Goal: Navigation & Orientation: Find specific page/section

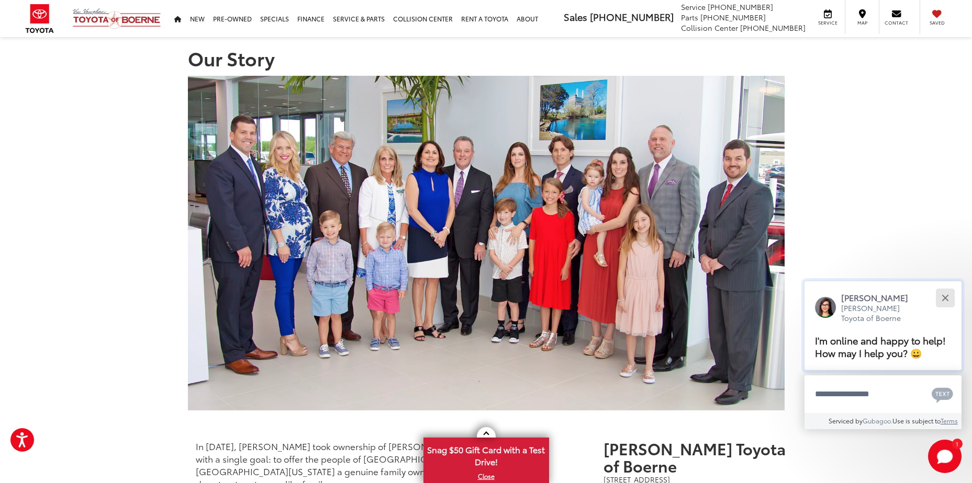
click at [953, 299] on button "Close" at bounding box center [944, 298] width 22 height 22
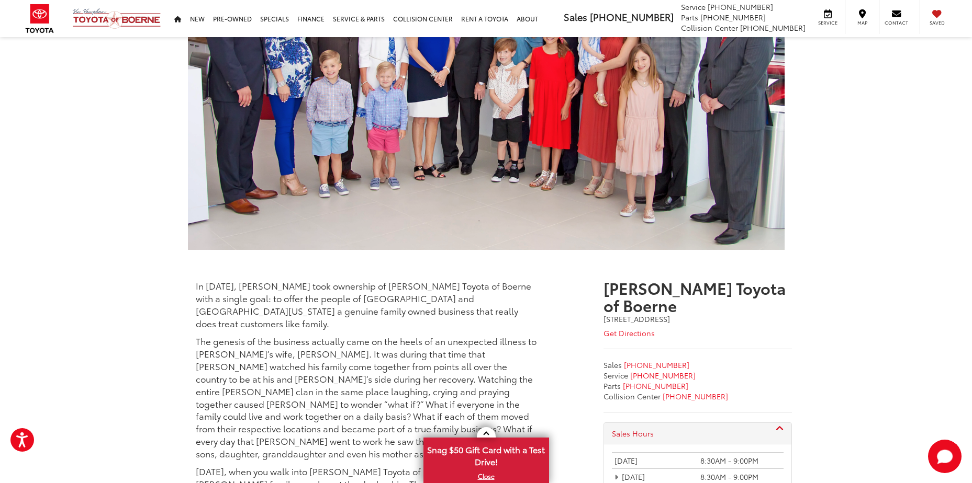
scroll to position [160, 0]
click at [488, 477] on link "X" at bounding box center [485, 477] width 123 height 12
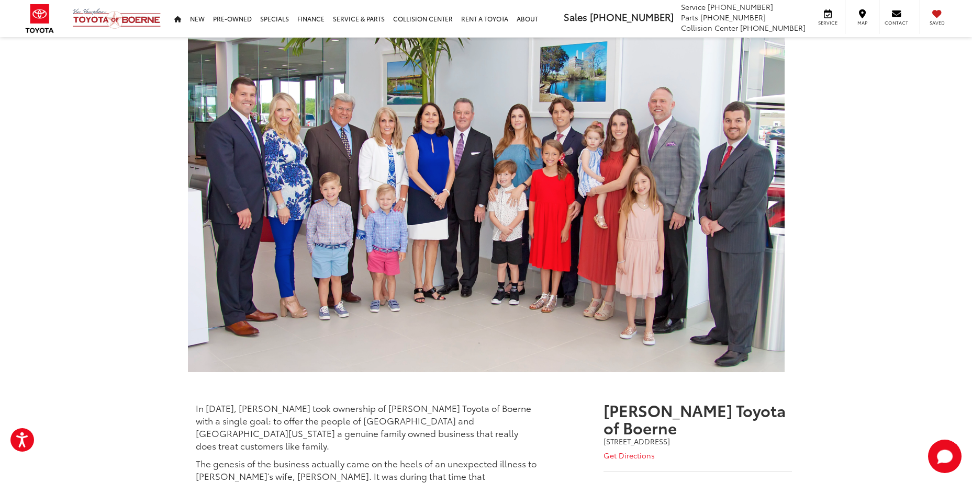
scroll to position [0, 0]
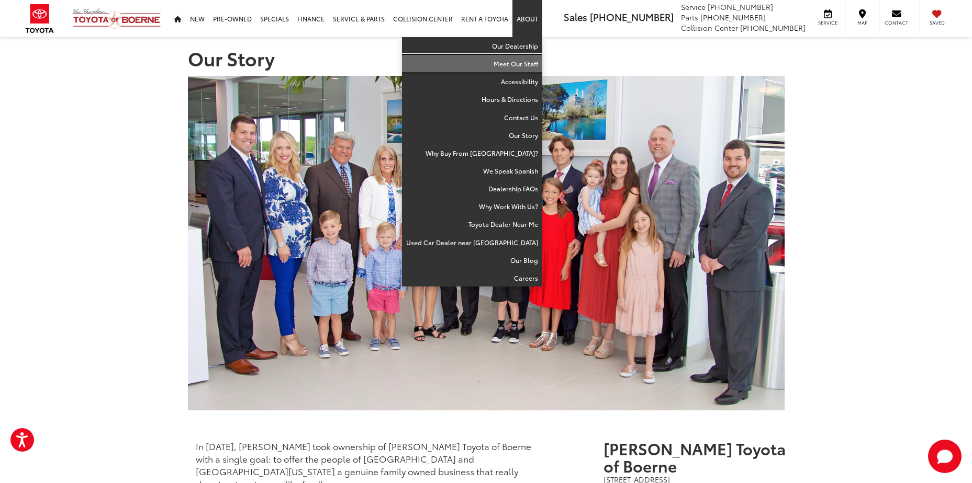
click at [516, 59] on link "Meet Our Staff" at bounding box center [472, 64] width 140 height 18
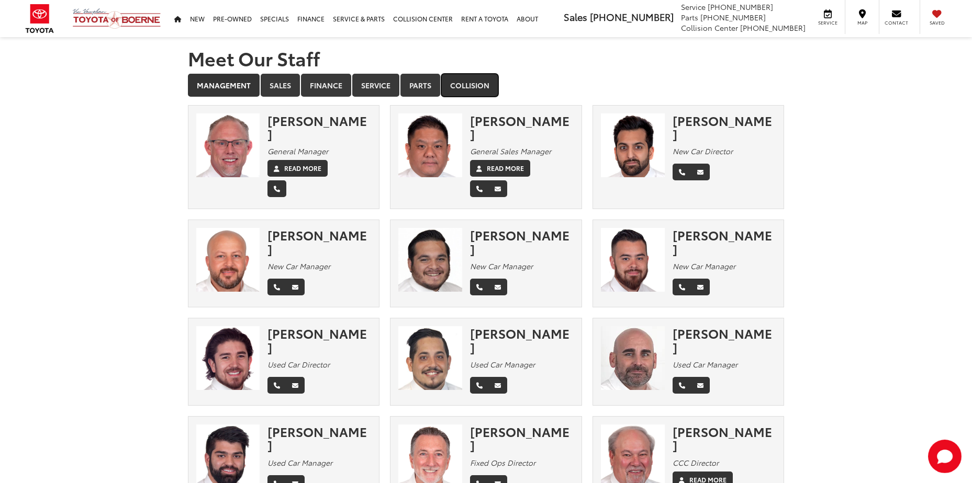
click at [466, 93] on link "Collision" at bounding box center [469, 85] width 57 height 23
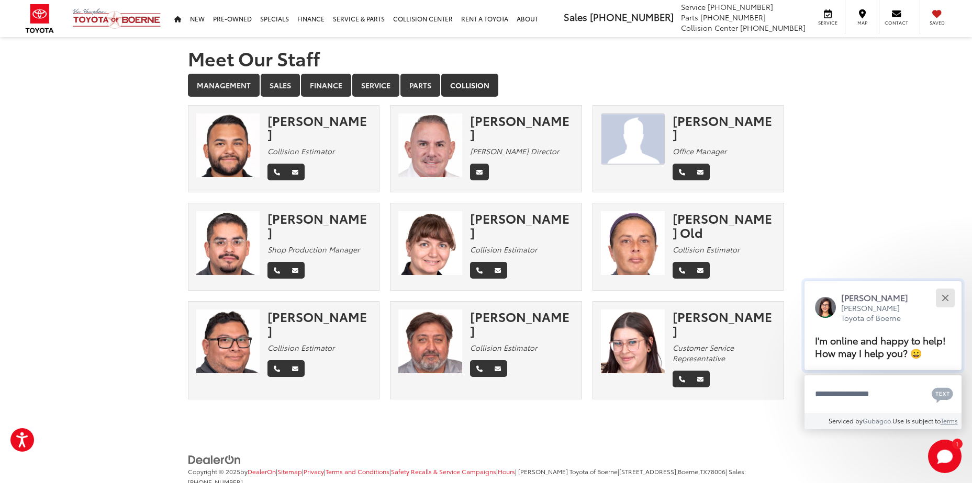
click at [953, 298] on button "Close" at bounding box center [944, 298] width 22 height 22
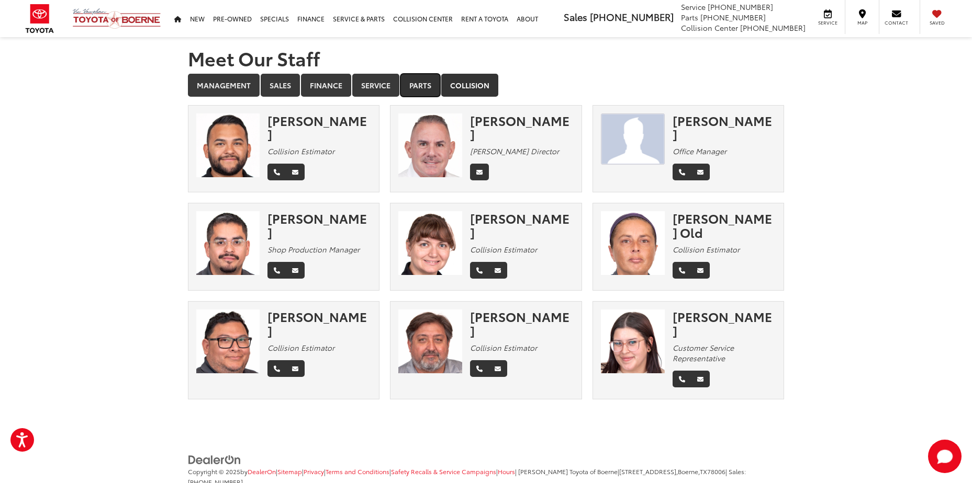
click at [425, 85] on link "Parts" at bounding box center [420, 85] width 40 height 23
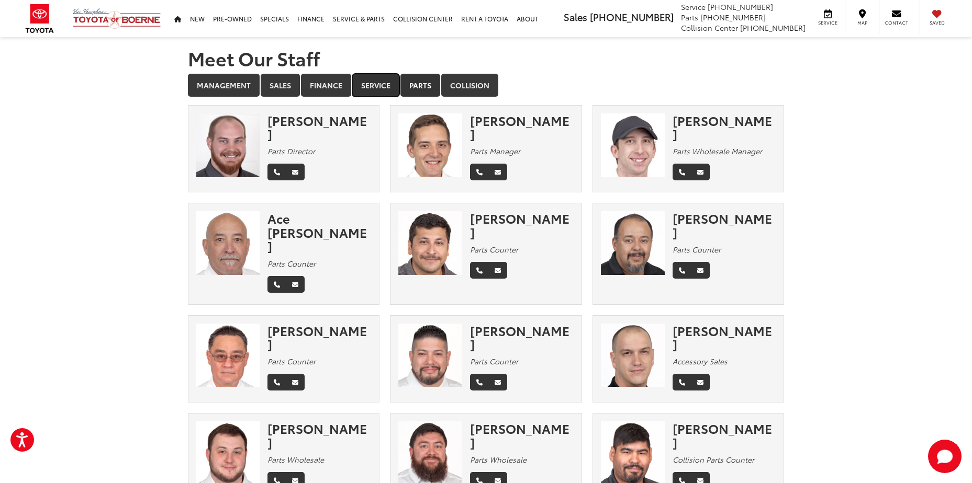
click at [389, 77] on link "Service" at bounding box center [375, 85] width 47 height 23
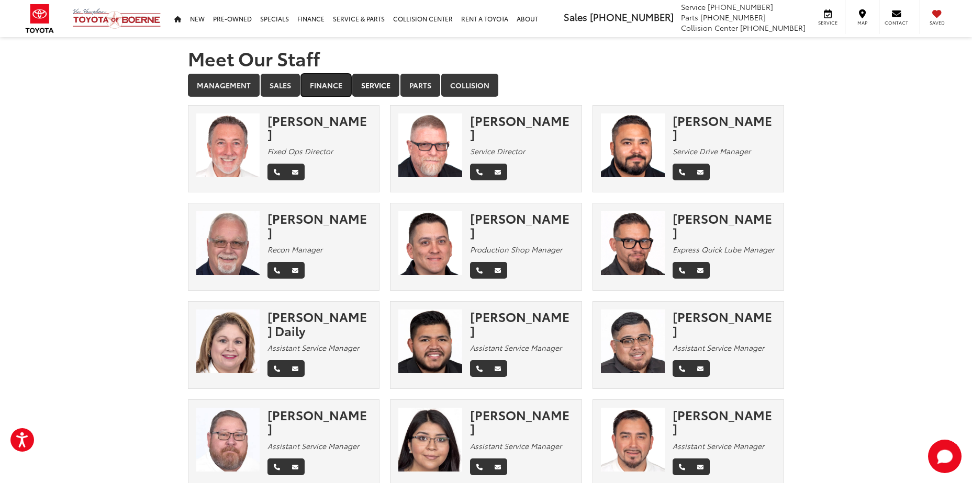
click at [334, 91] on link "Finance" at bounding box center [326, 85] width 50 height 23
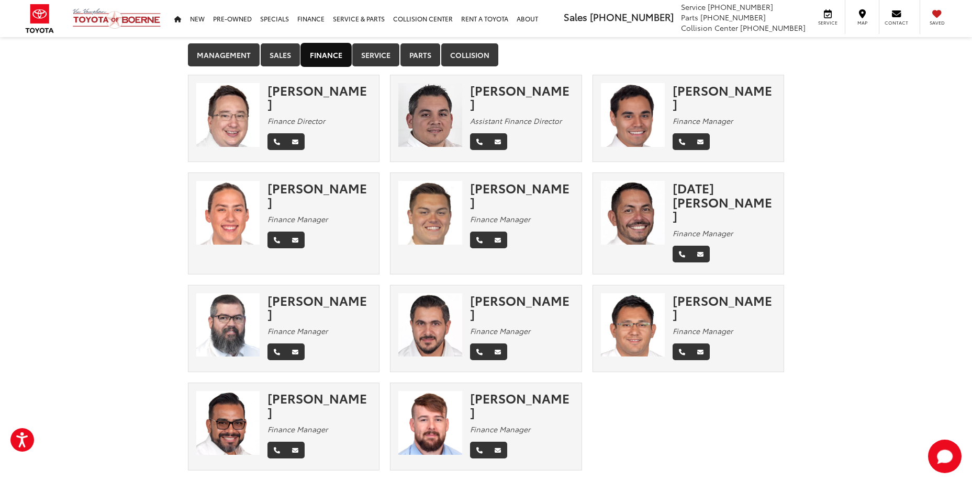
scroll to position [32, 0]
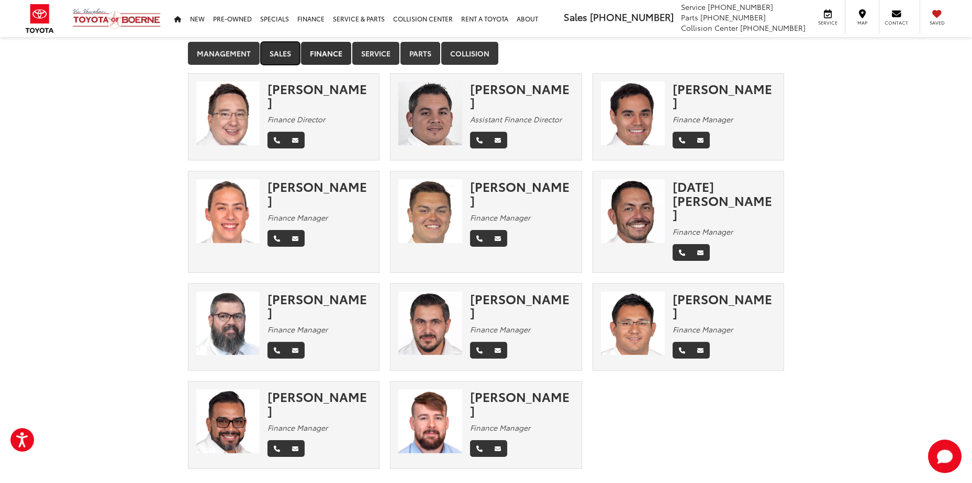
click at [277, 53] on link "Sales" at bounding box center [280, 53] width 39 height 23
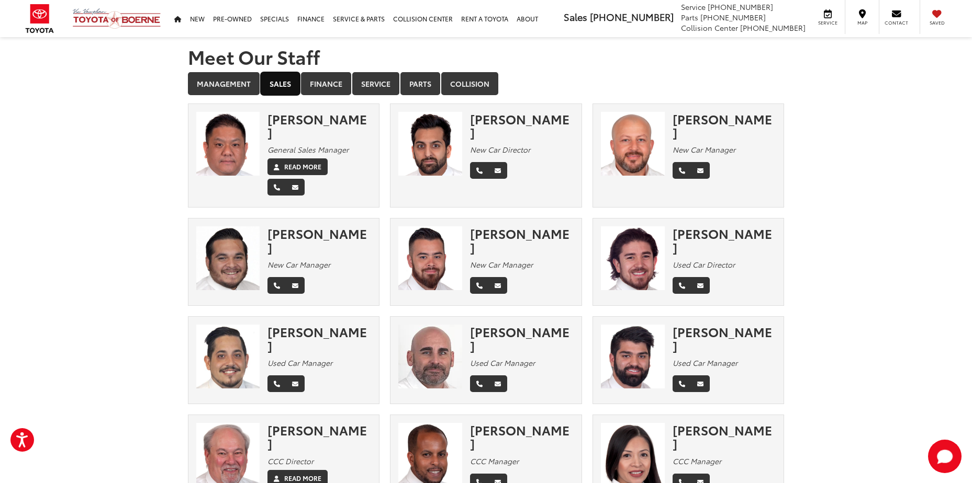
scroll to position [1, 0]
click at [289, 84] on link "Sales" at bounding box center [280, 84] width 39 height 23
click at [256, 78] on link "Management" at bounding box center [224, 84] width 72 height 23
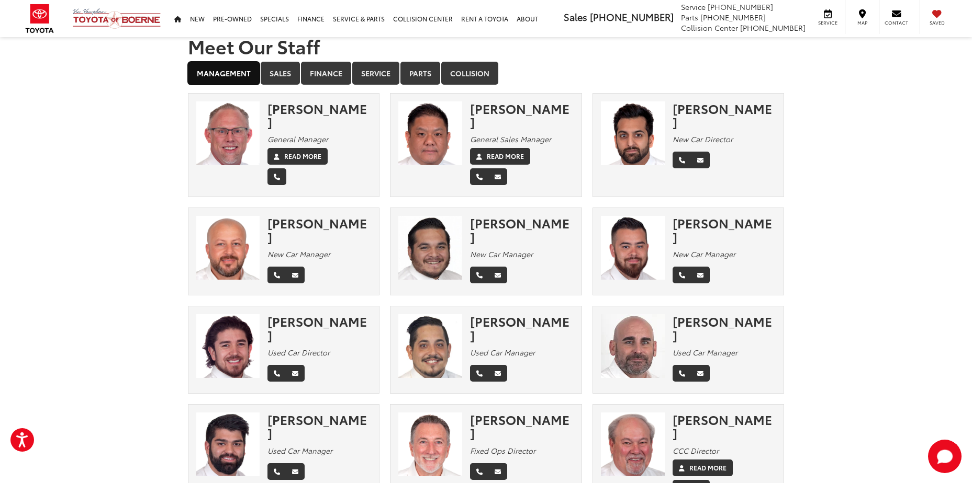
scroll to position [0, 0]
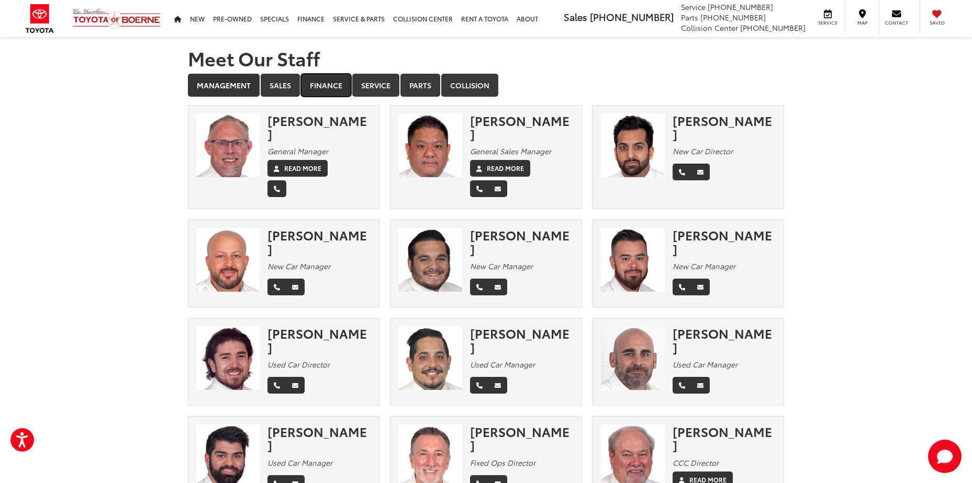
click at [301, 91] on link "Finance" at bounding box center [326, 85] width 50 height 23
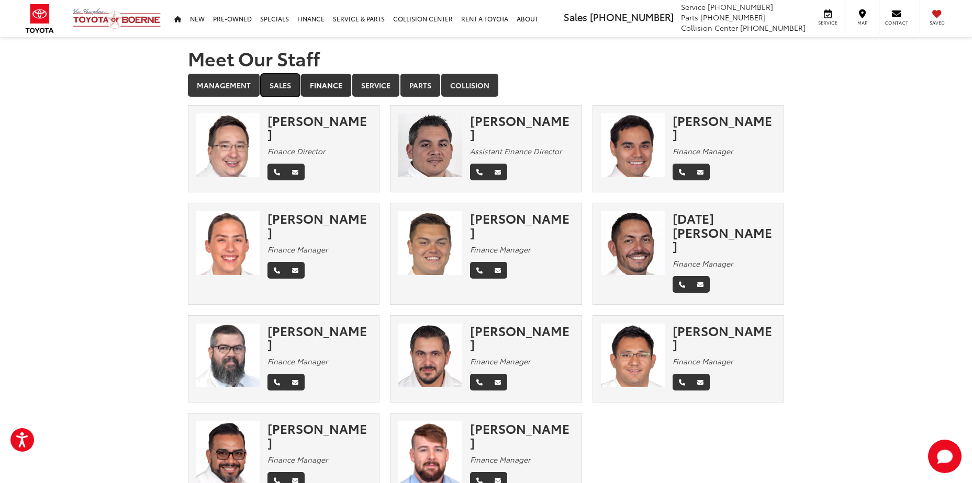
click at [275, 84] on link "Sales" at bounding box center [280, 85] width 39 height 23
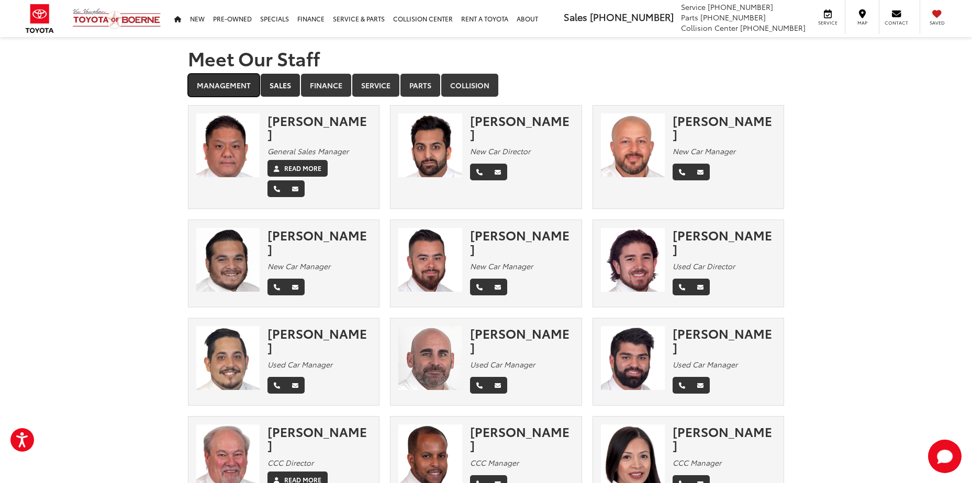
click at [204, 85] on link "Management" at bounding box center [224, 85] width 72 height 23
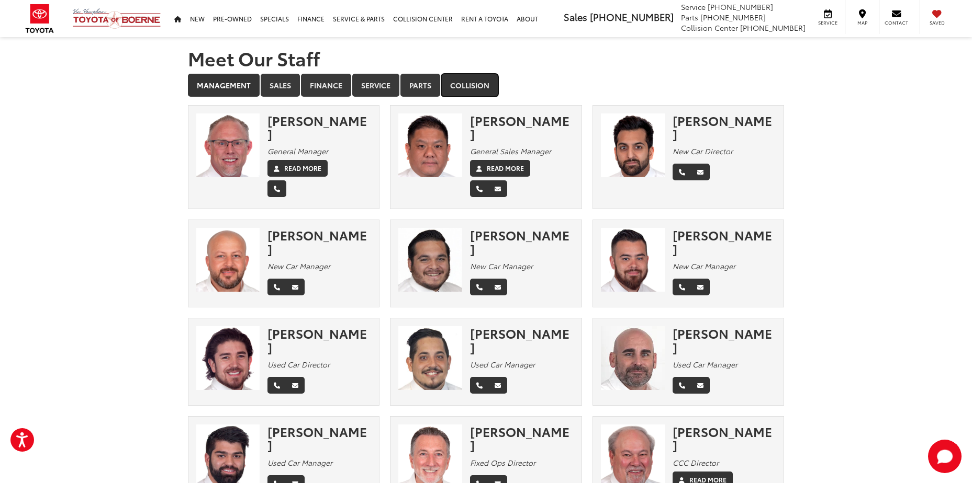
click at [472, 94] on link "Collision" at bounding box center [469, 85] width 57 height 23
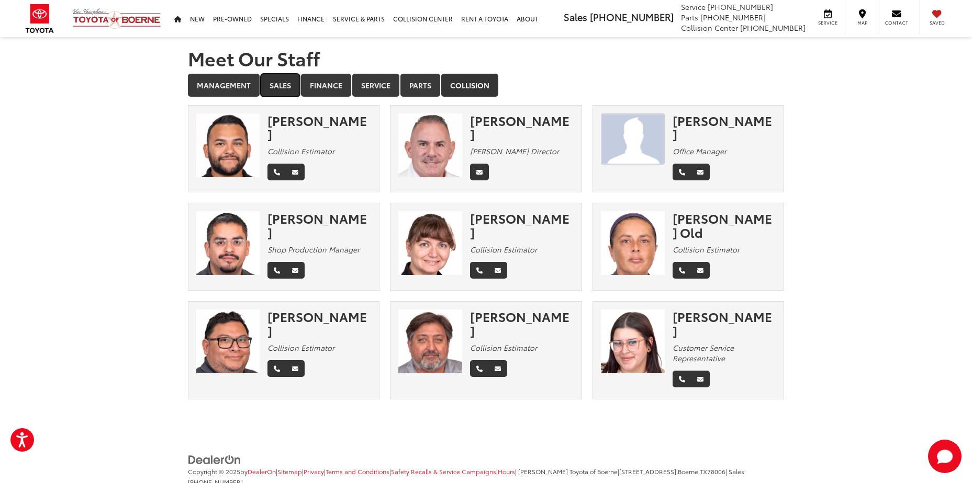
click at [286, 76] on link "Sales" at bounding box center [280, 85] width 39 height 23
